Goal: Navigation & Orientation: Find specific page/section

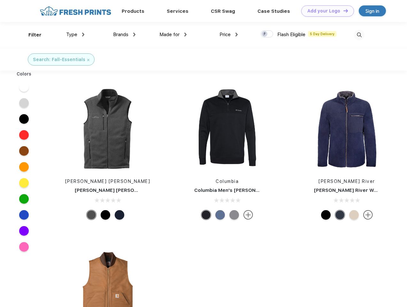
click at [325, 11] on link "Add your Logo Design Tool" at bounding box center [327, 10] width 53 height 11
click at [0, 0] on div "Design Tool" at bounding box center [0, 0] width 0 height 0
click at [343, 11] on link "Add your Logo Design Tool" at bounding box center [327, 10] width 53 height 11
click at [31, 35] on div "Filter" at bounding box center [34, 34] width 13 height 7
click at [75, 35] on span "Type" at bounding box center [71, 35] width 11 height 6
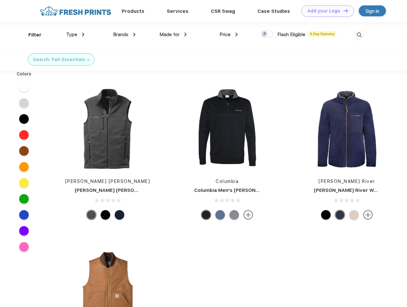
click at [124, 35] on span "Brands" at bounding box center [120, 35] width 15 height 6
click at [173, 35] on span "Made for" at bounding box center [170, 35] width 20 height 6
click at [229, 35] on span "Price" at bounding box center [225, 35] width 11 height 6
click at [267, 34] on div at bounding box center [267, 33] width 12 height 7
click at [265, 34] on input "checkbox" at bounding box center [263, 32] width 4 height 4
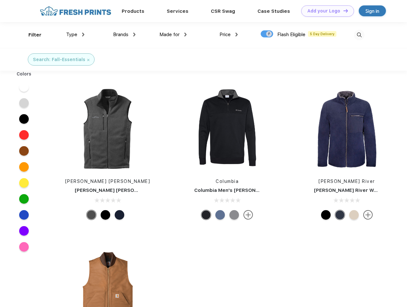
click at [359, 35] on img at bounding box center [359, 35] width 11 height 11
